Goal: Information Seeking & Learning: Learn about a topic

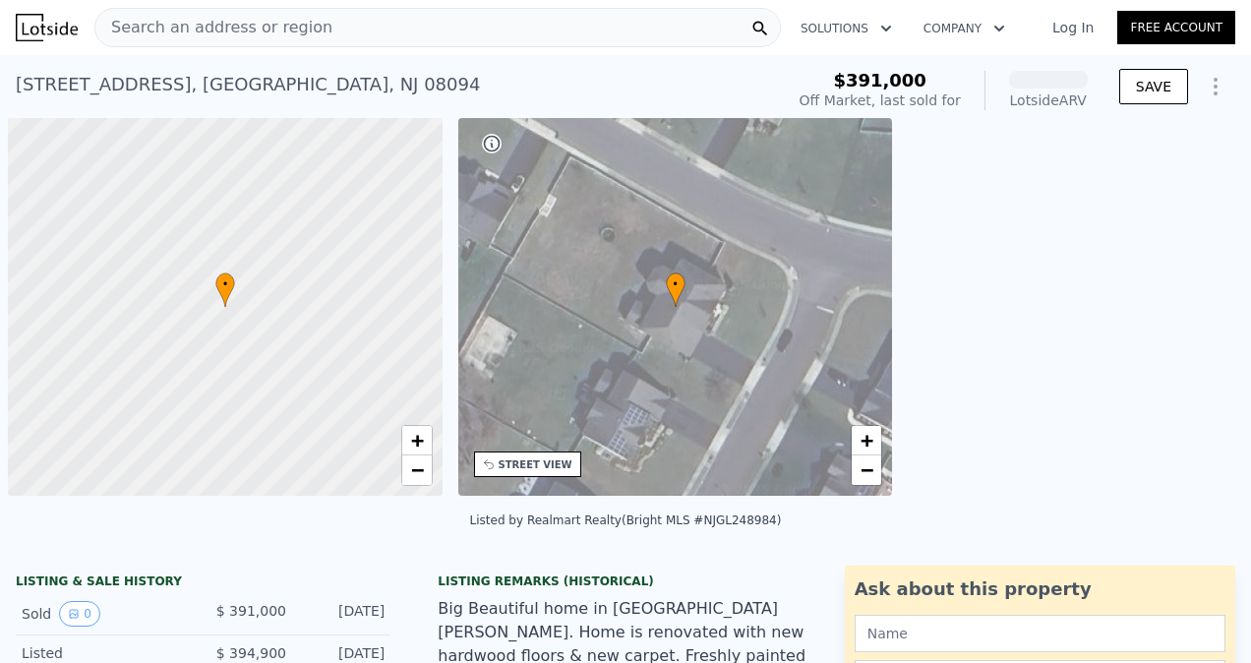
scroll to position [0, 8]
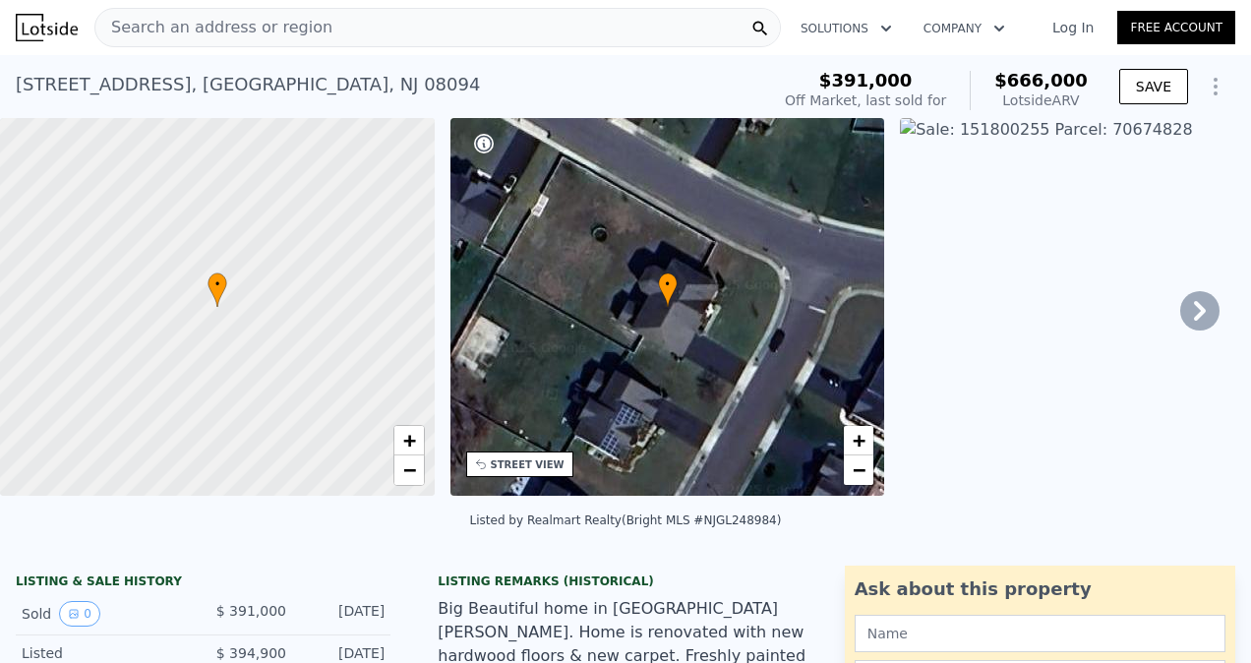
click at [368, 31] on div "Search an address or region" at bounding box center [437, 27] width 687 height 39
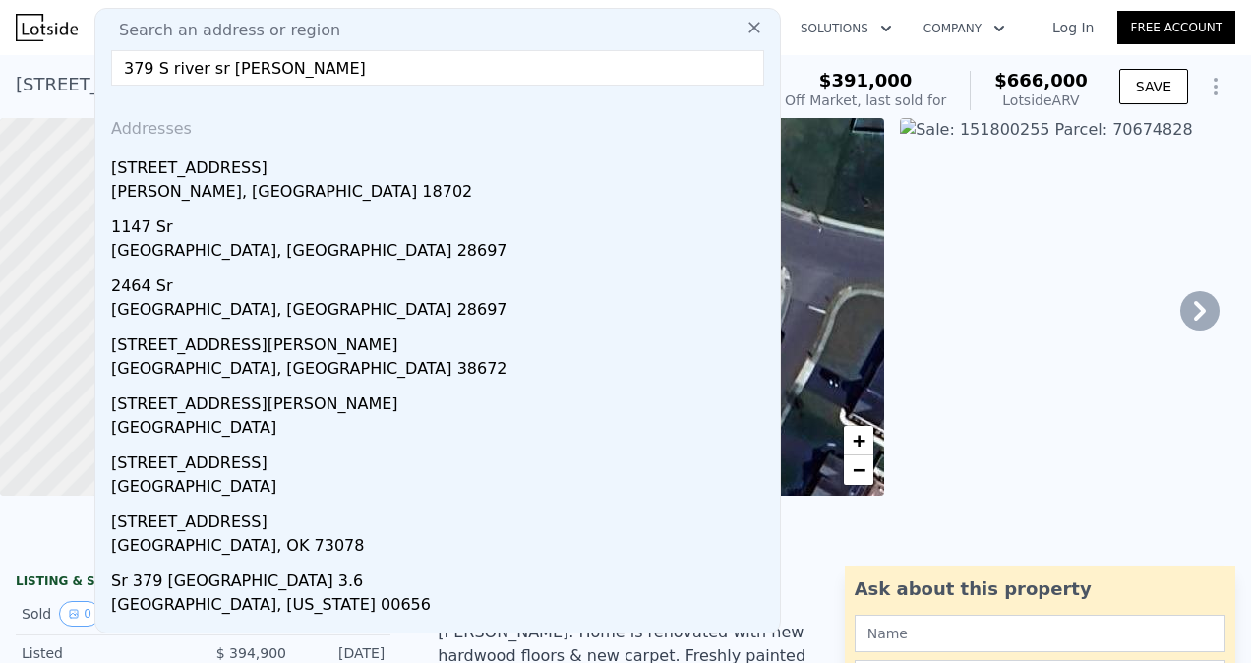
type input "379 S river sr [PERSON_NAME]"
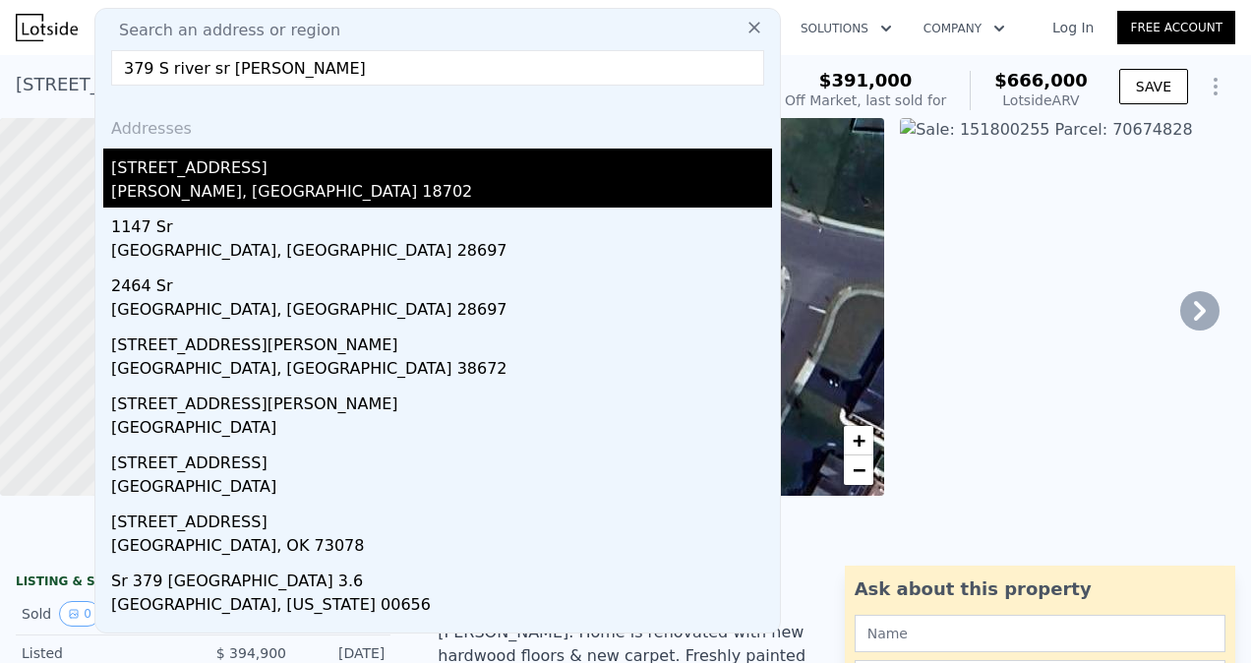
click at [282, 187] on div "[PERSON_NAME], [GEOGRAPHIC_DATA] 18702" at bounding box center [441, 194] width 661 height 28
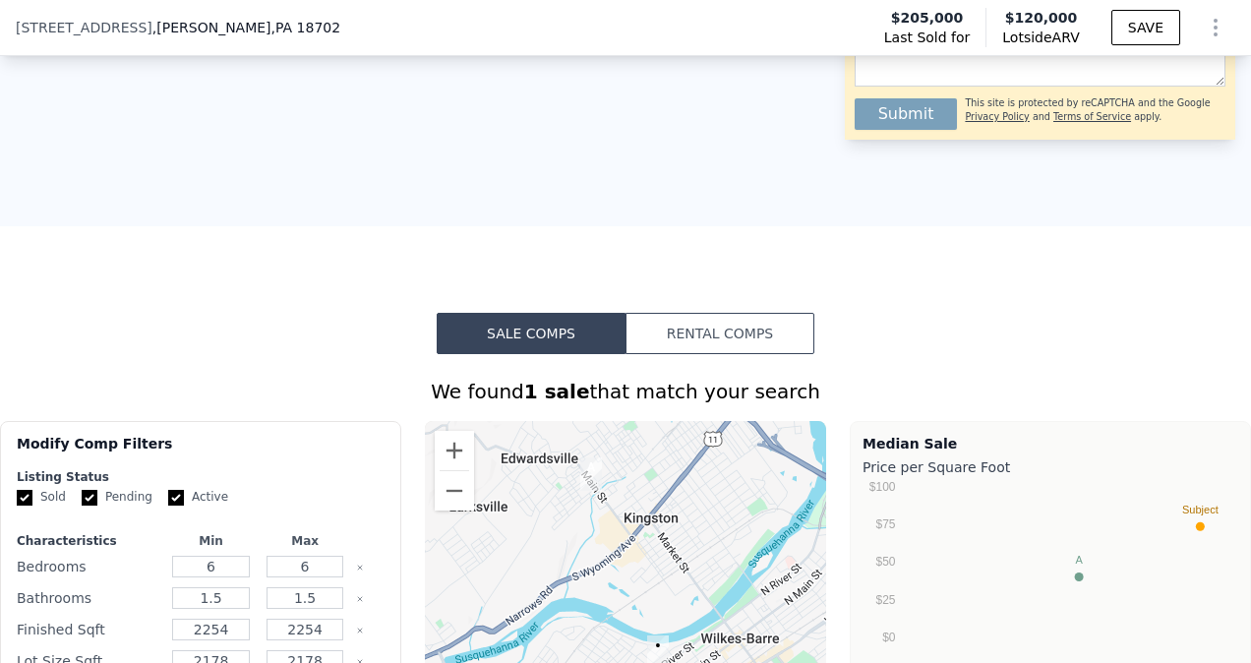
scroll to position [899, 0]
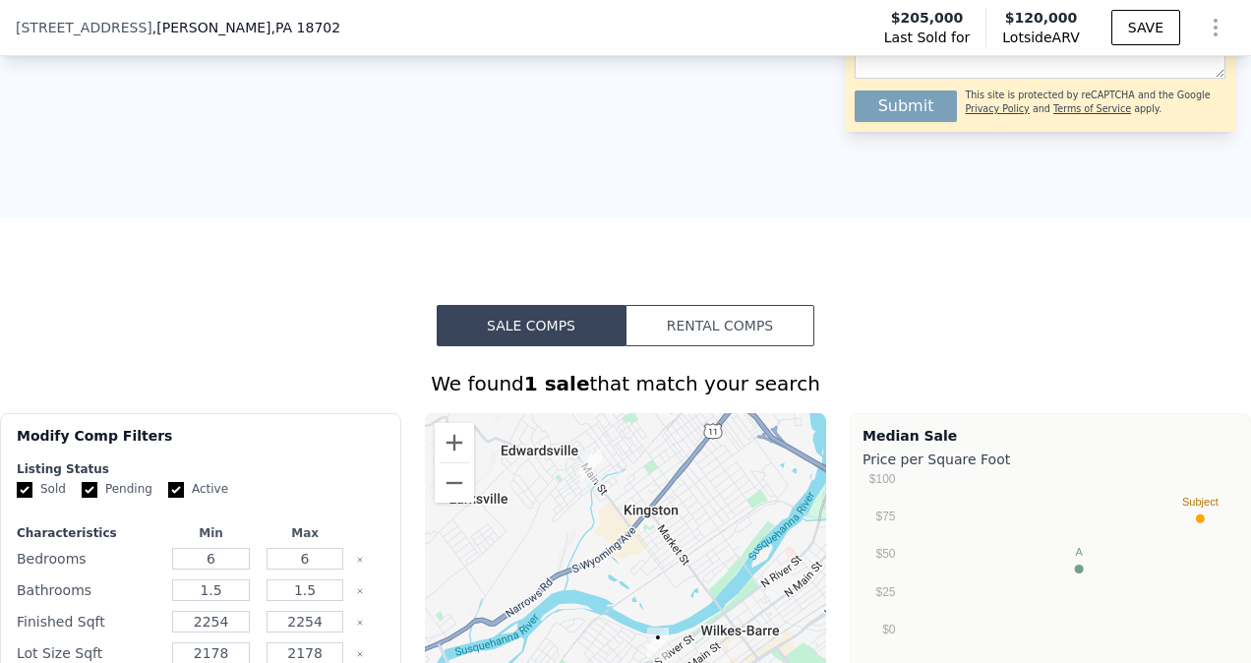
click at [703, 340] on button "Rental Comps" at bounding box center [720, 325] width 189 height 41
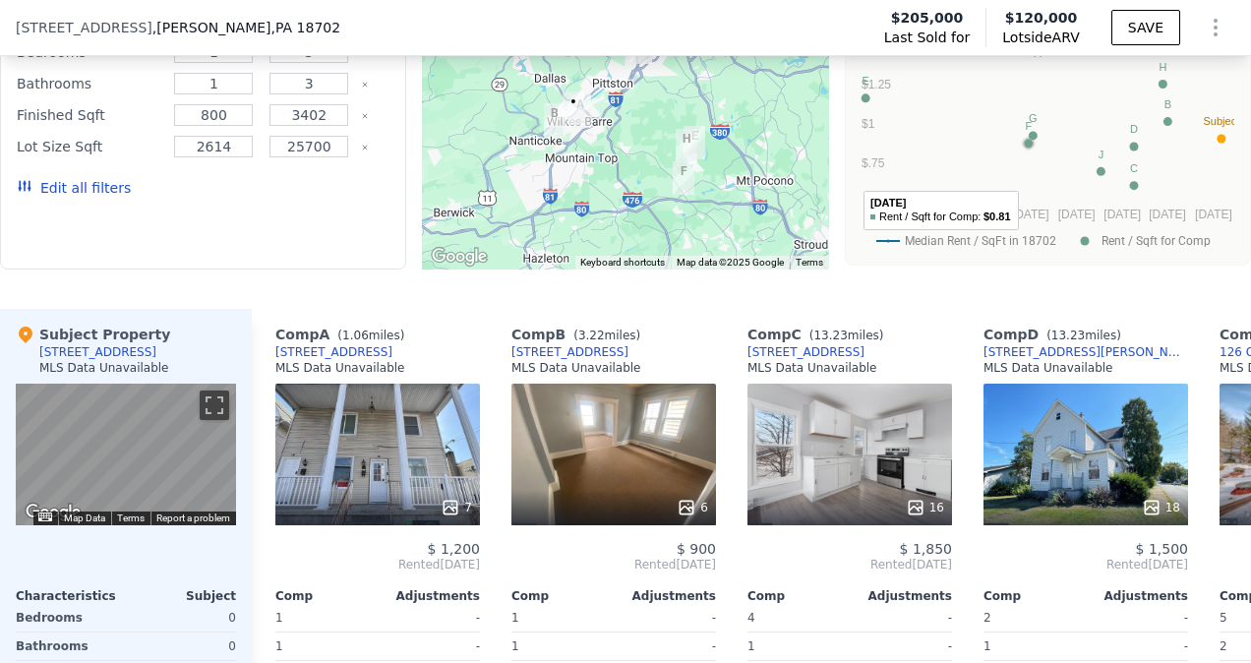
scroll to position [1381, 0]
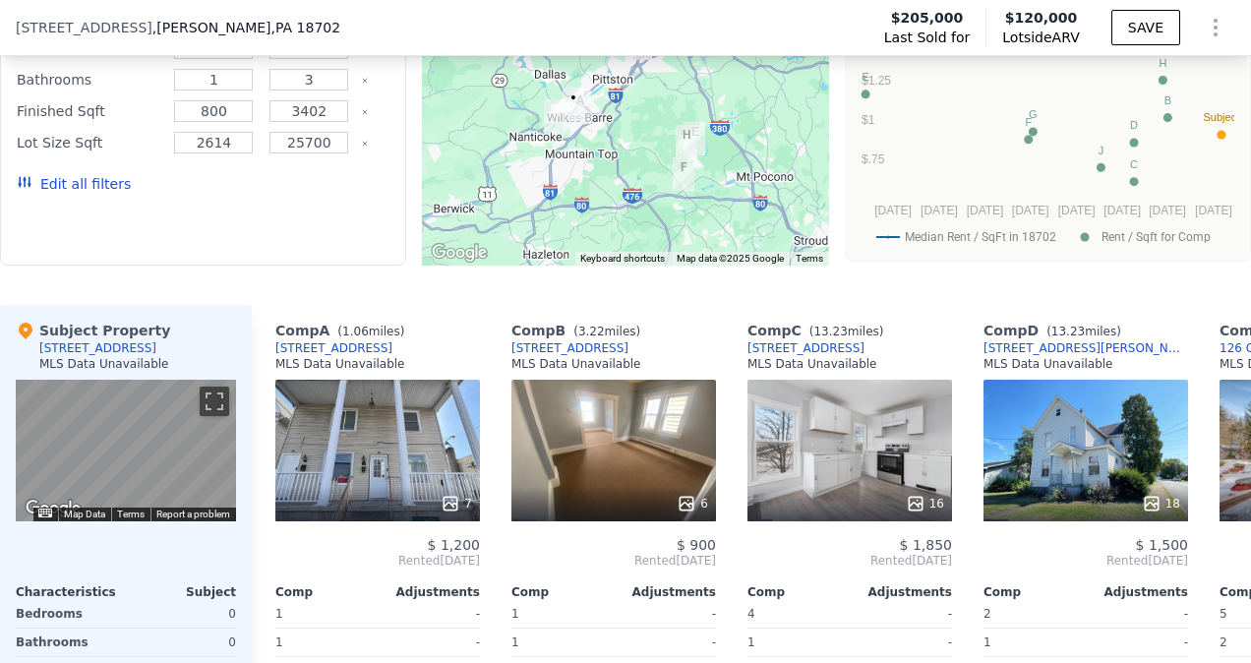
drag, startPoint x: 1020, startPoint y: 305, endPoint x: 695, endPoint y: 322, distance: 326.1
click at [695, 322] on div "We found 10 rentals that match your search Listings provided by . Filters Map P…" at bounding box center [625, 371] width 1251 height 967
drag, startPoint x: 695, startPoint y: 322, endPoint x: 905, endPoint y: 271, distance: 216.7
click at [905, 262] on div "Rental Properties in [GEOGRAPHIC_DATA] Rent per Square Foot Median Rent / SqFt …" at bounding box center [1048, 106] width 406 height 311
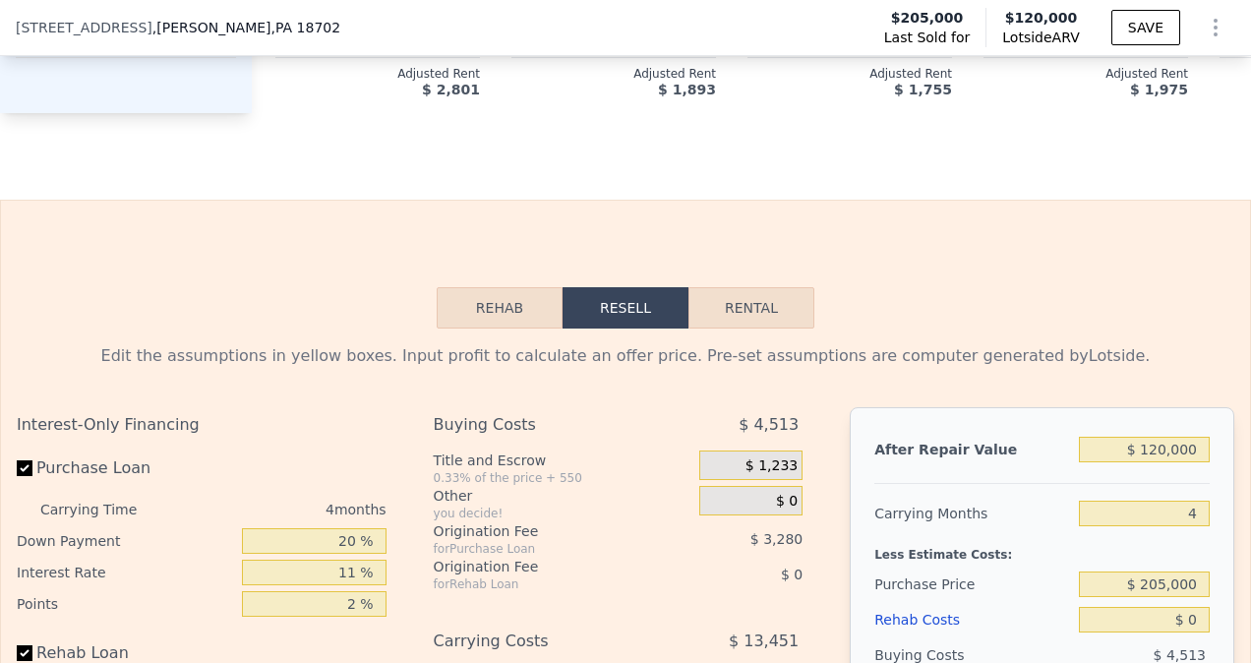
scroll to position [2111, 0]
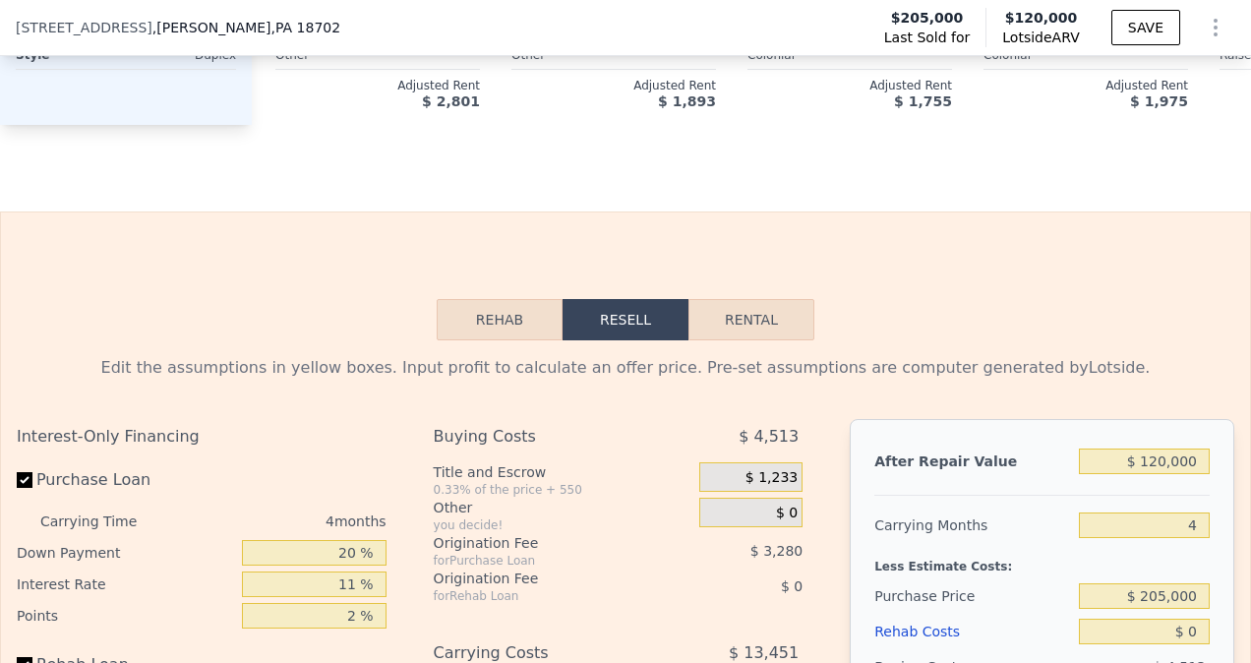
click at [742, 340] on button "Rental" at bounding box center [752, 319] width 126 height 41
select select "30"
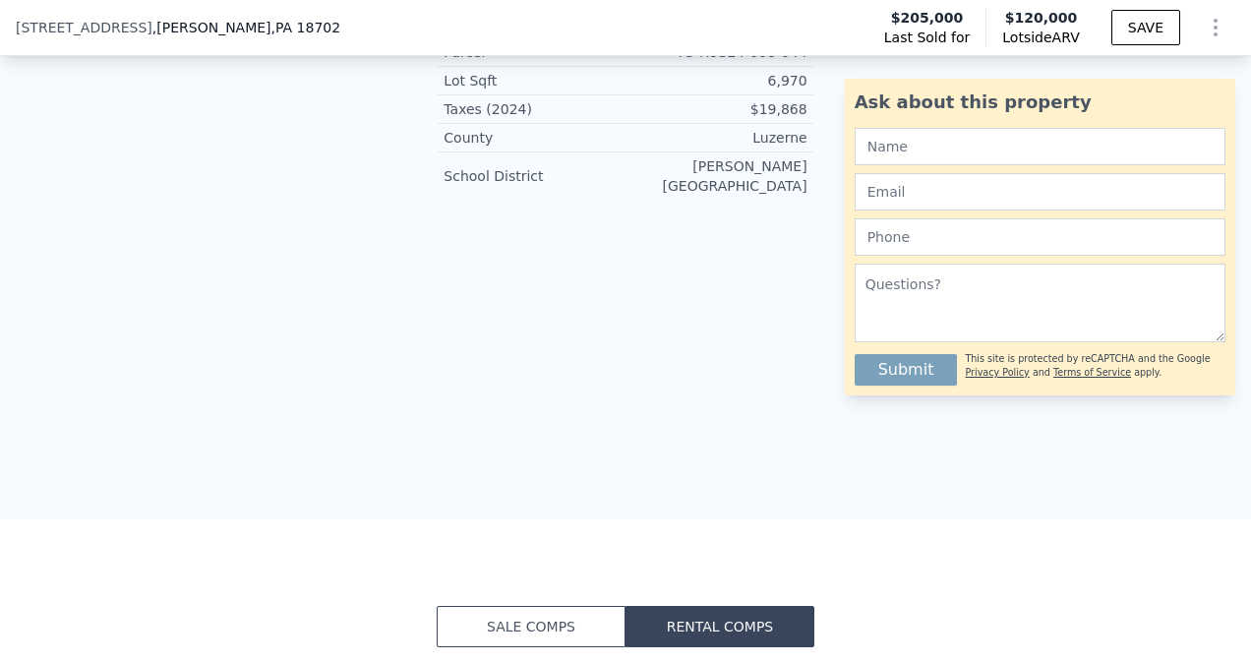
scroll to position [0, 0]
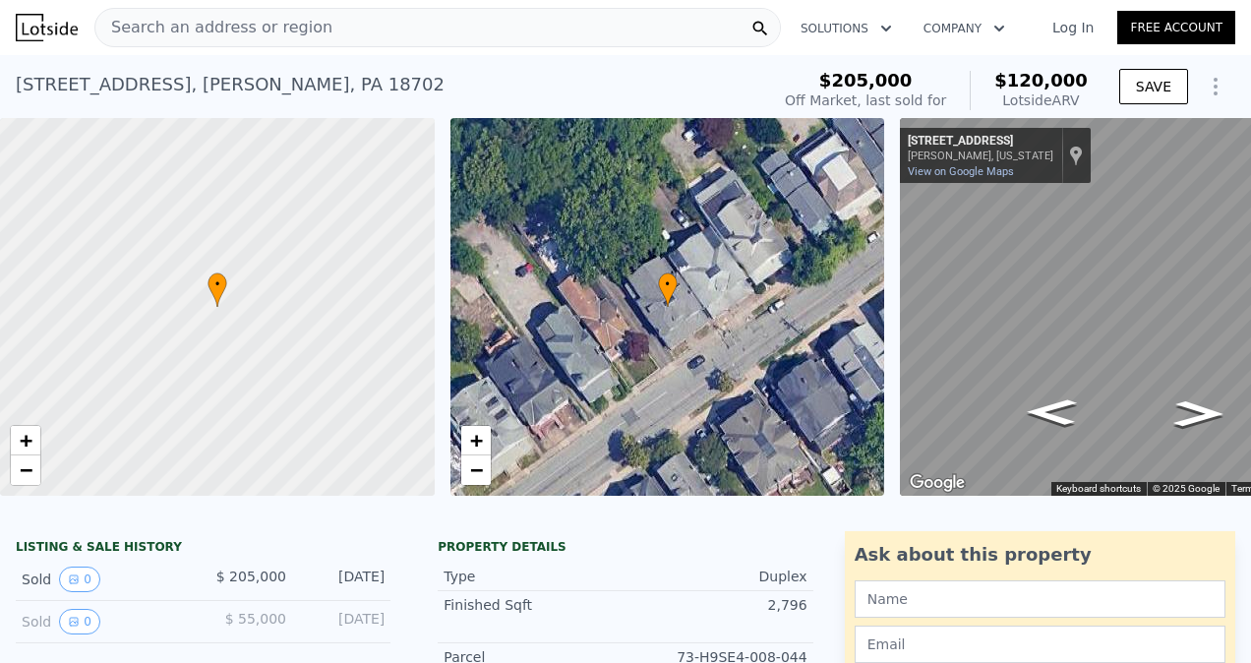
click at [1204, 82] on icon "Show Options" at bounding box center [1216, 87] width 24 height 24
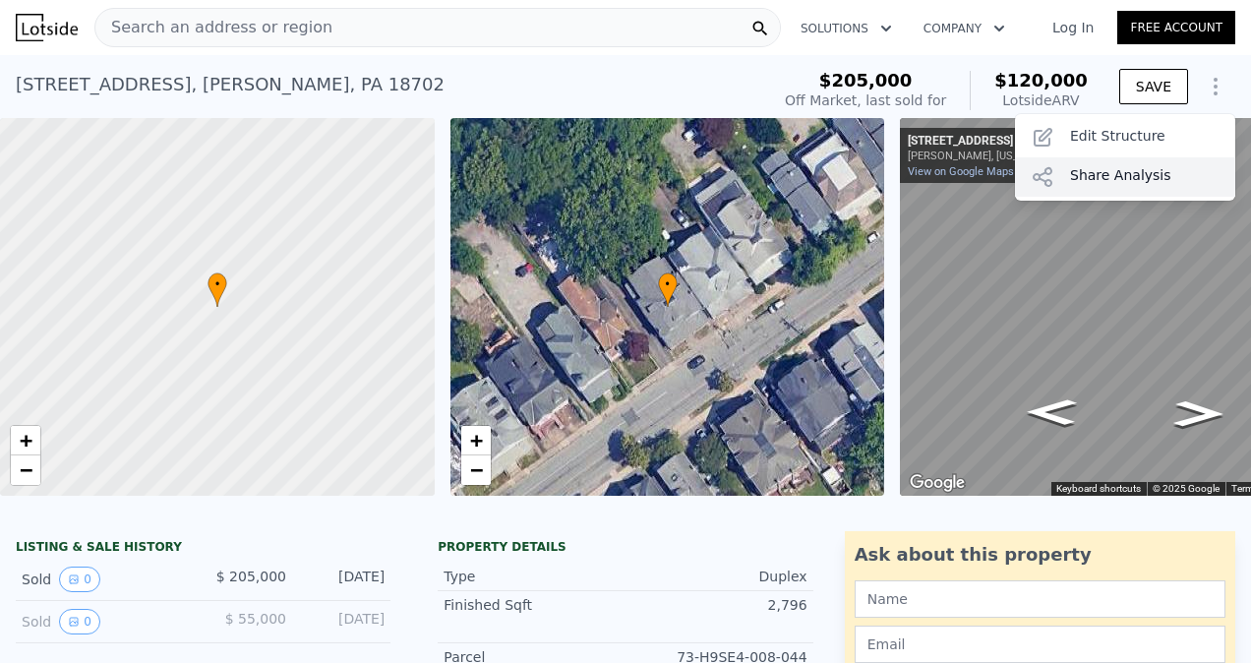
click at [1125, 179] on div "Share Analysis" at bounding box center [1125, 176] width 220 height 39
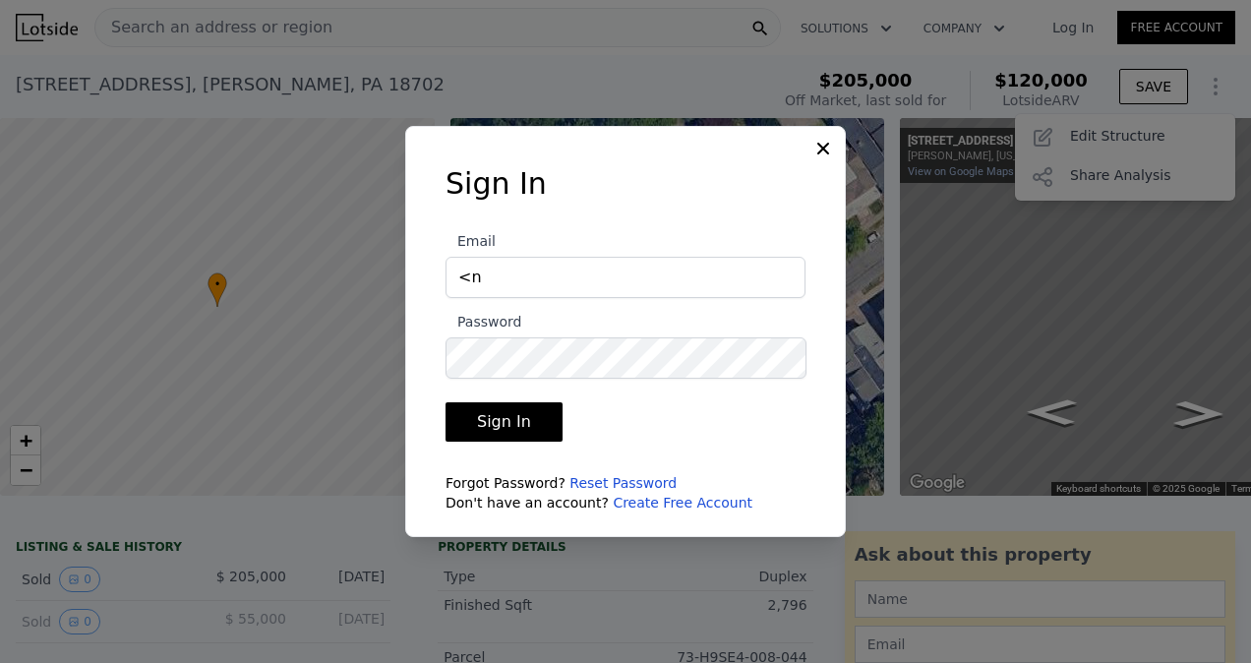
type input "<"
click at [821, 153] on icon at bounding box center [824, 149] width 12 height 12
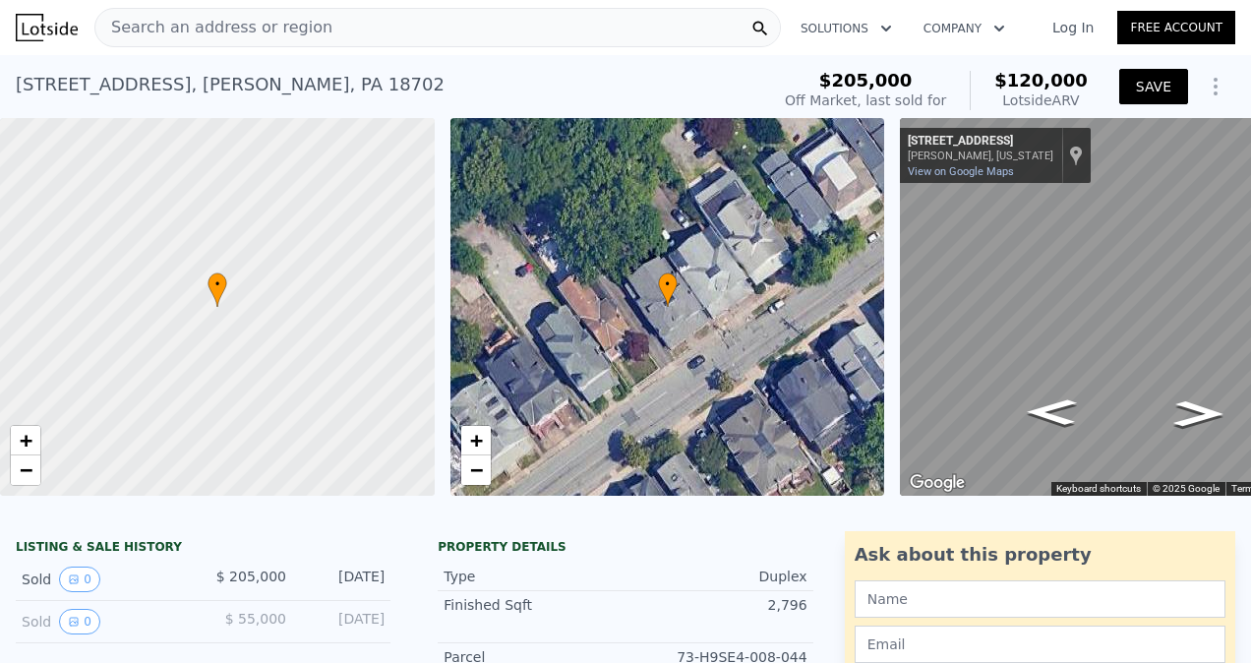
click at [1137, 91] on button "SAVE" at bounding box center [1154, 86] width 69 height 35
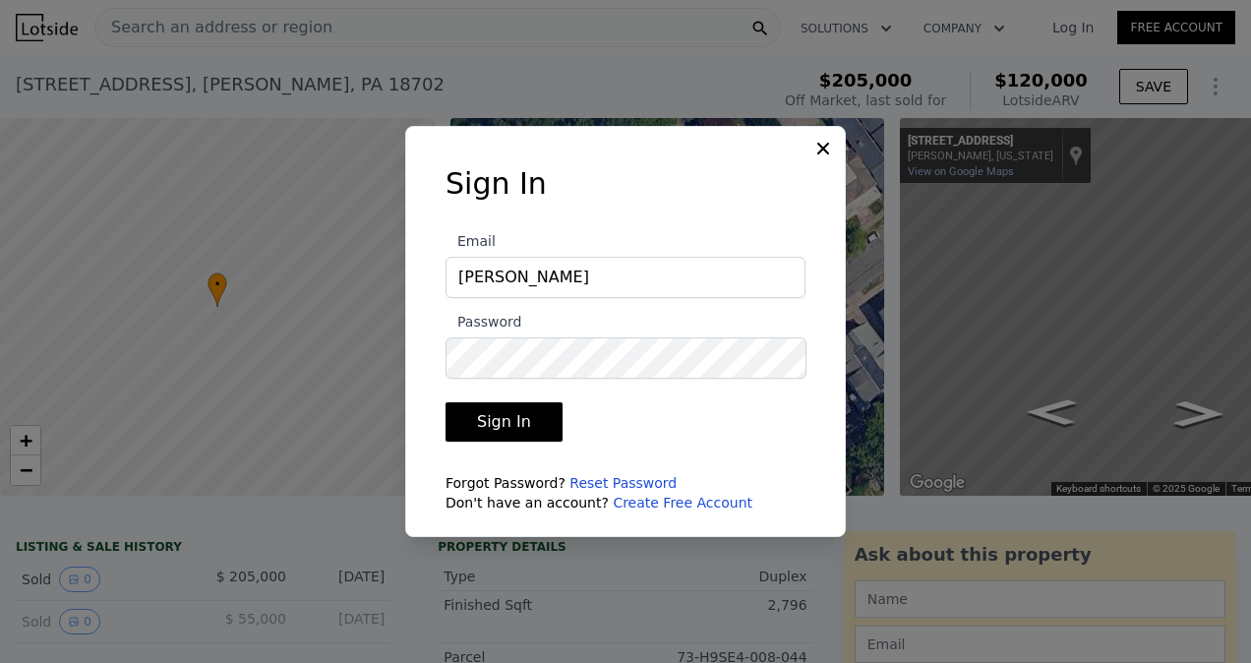
type input "[EMAIL_ADDRESS][DOMAIN_NAME]"
click at [1196, 85] on div at bounding box center [625, 331] width 1251 height 663
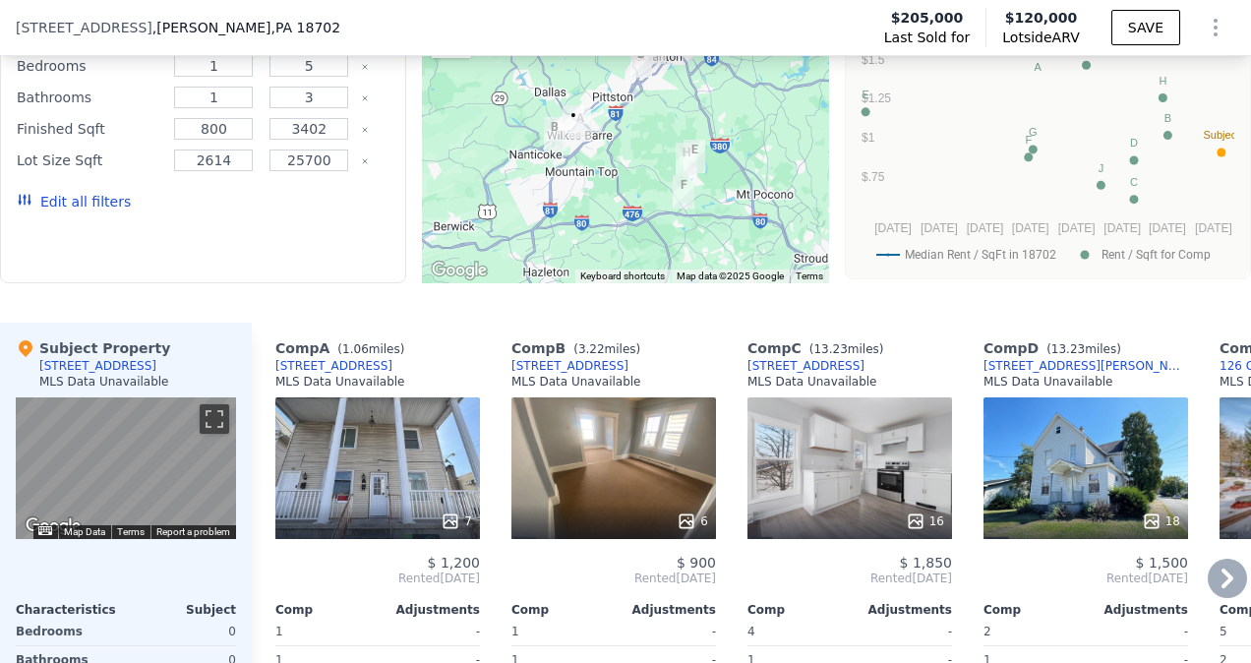
scroll to position [1375, 0]
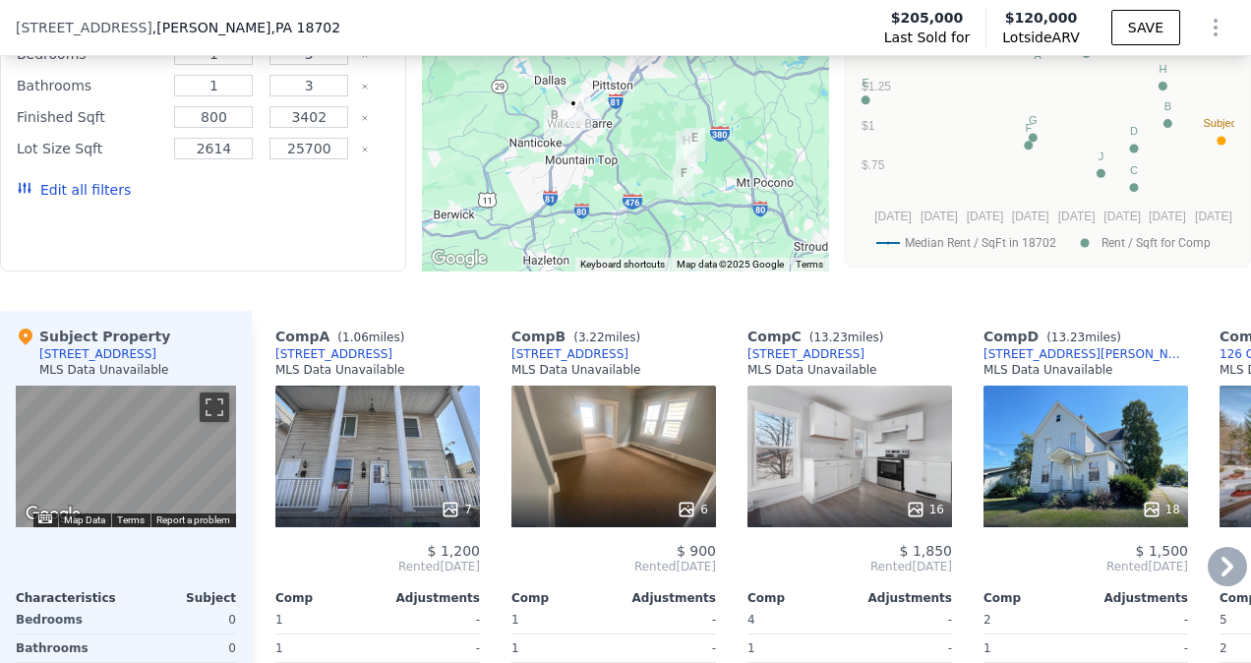
click at [1222, 577] on icon at bounding box center [1228, 567] width 12 height 20
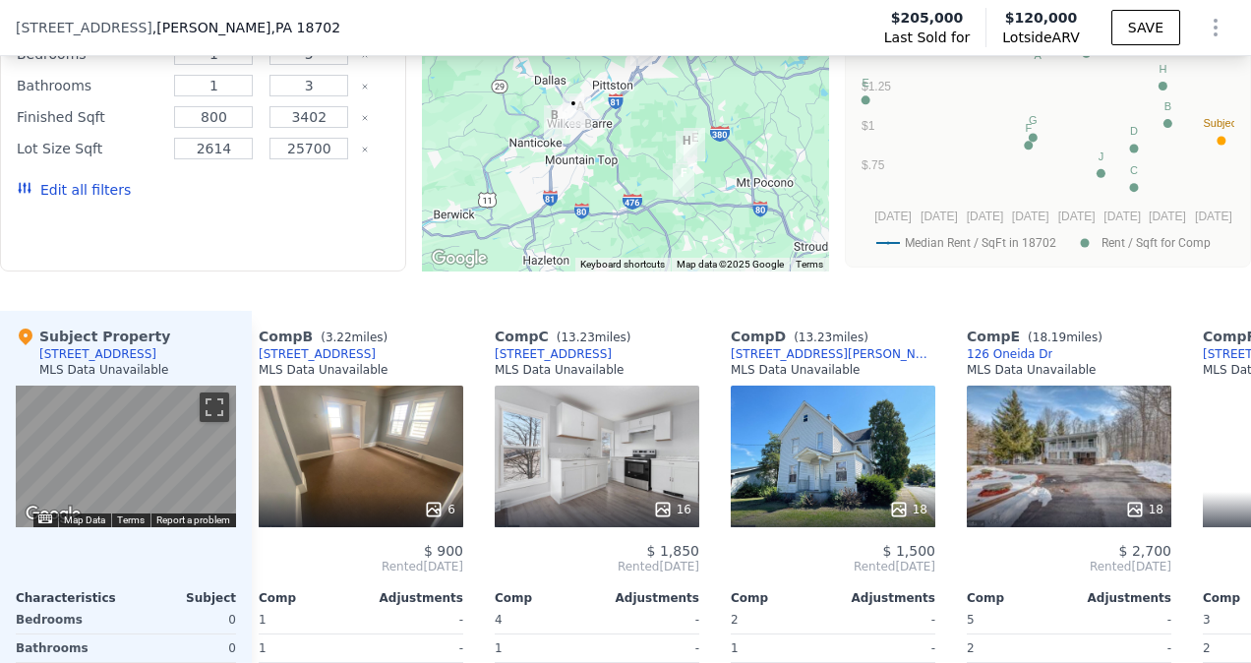
scroll to position [0, 472]
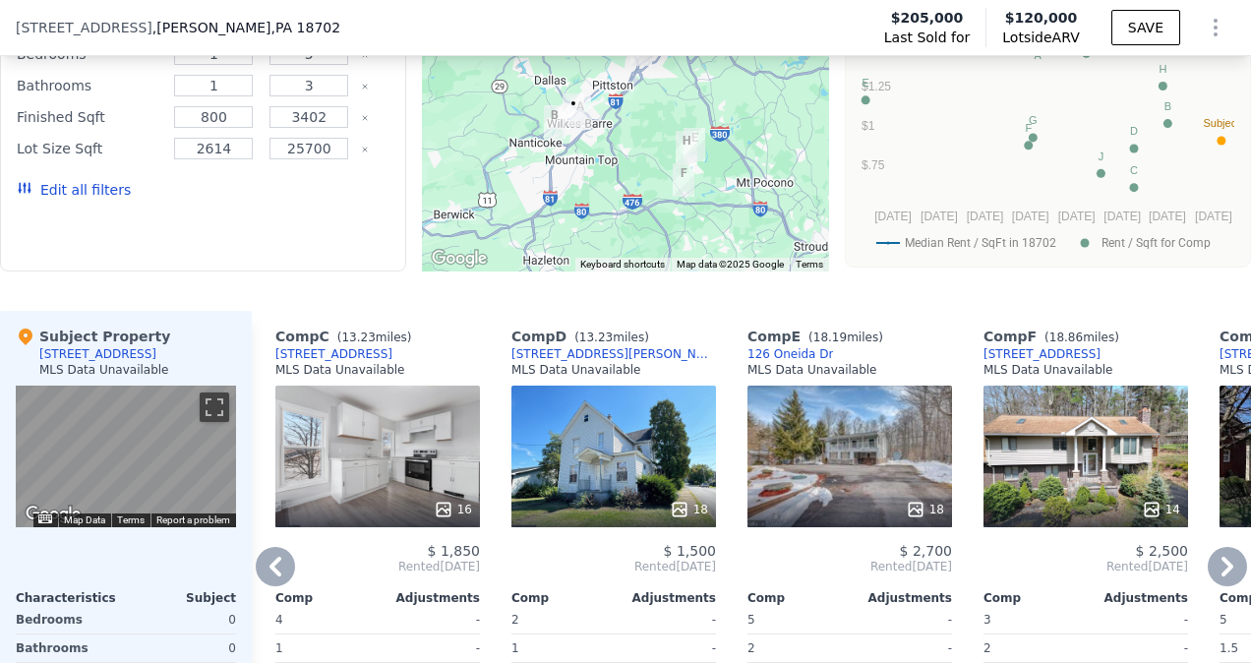
click at [1216, 575] on icon at bounding box center [1227, 566] width 39 height 39
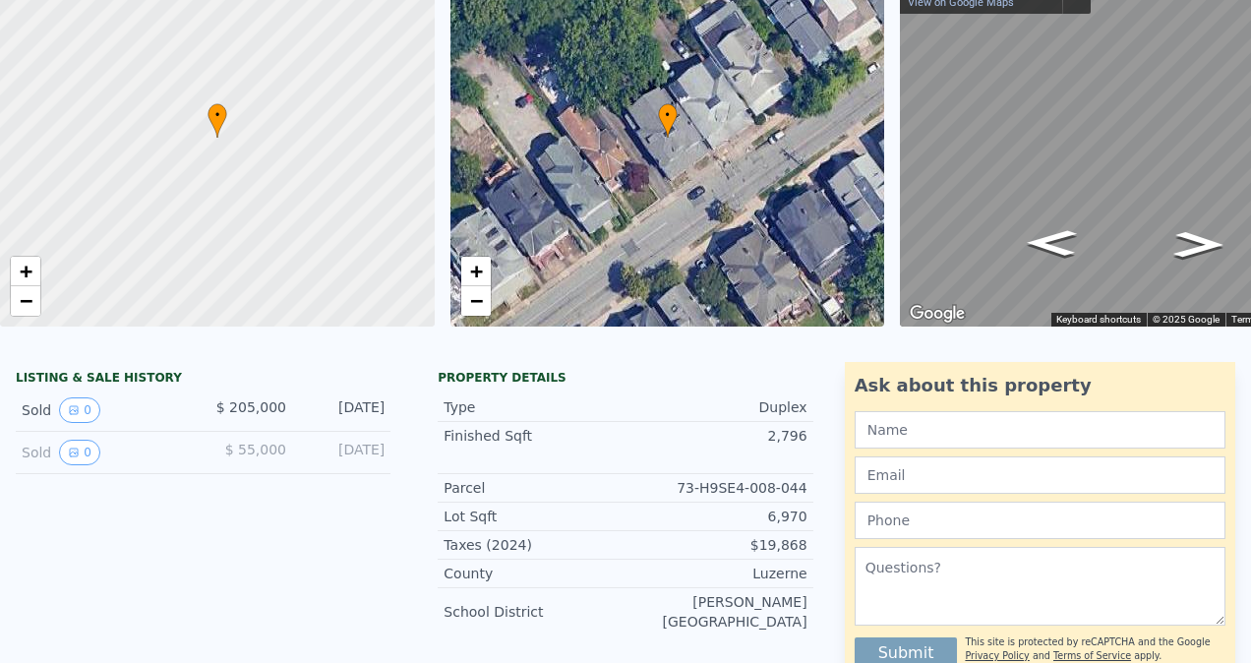
scroll to position [0, 0]
